Goal: Task Accomplishment & Management: Use online tool/utility

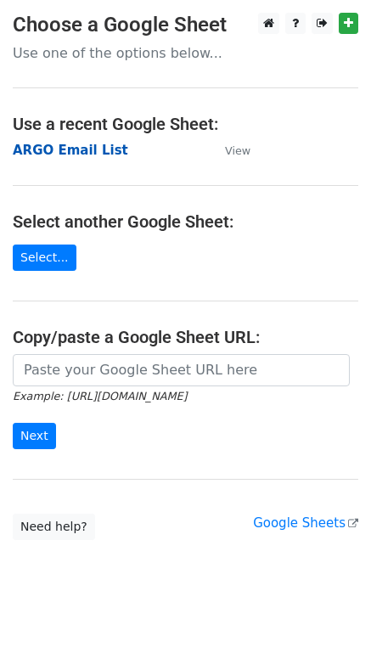
click at [70, 152] on strong "ARGO Email List" at bounding box center [71, 150] width 116 height 15
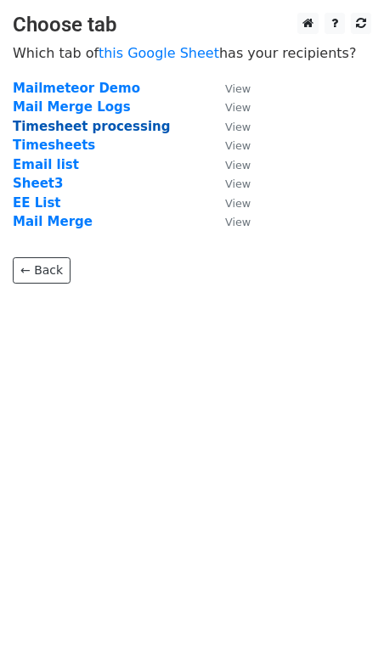
click at [76, 124] on strong "Timesheet processing" at bounding box center [91, 126] width 157 height 15
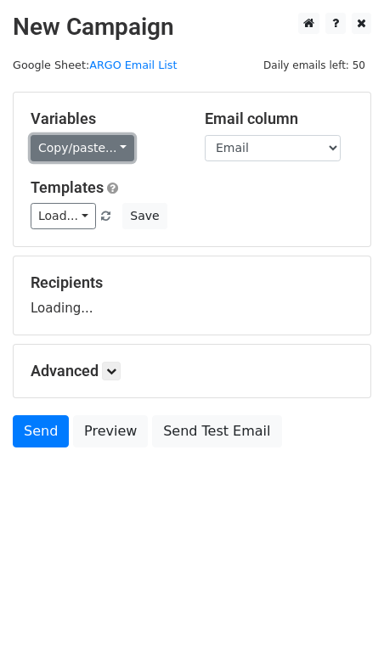
click at [126, 147] on link "Copy/paste..." at bounding box center [83, 148] width 104 height 26
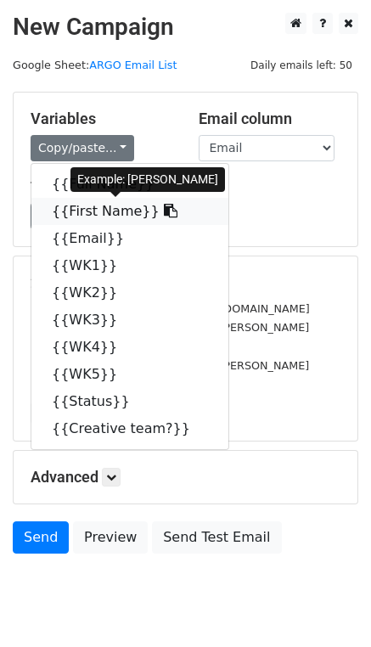
click at [118, 215] on link "{{First Name}}" at bounding box center [129, 211] width 197 height 27
